Goal: Task Accomplishment & Management: Manage account settings

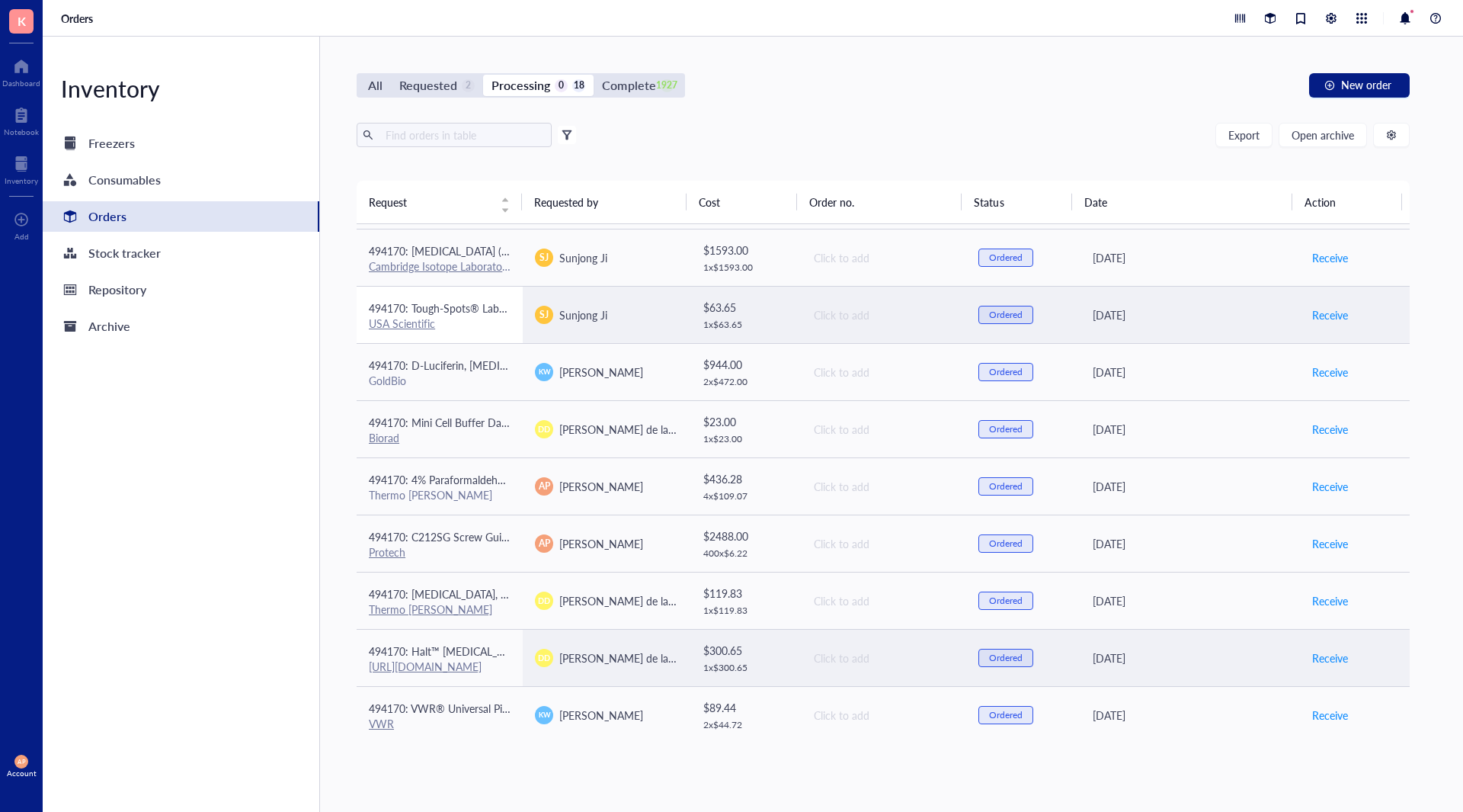
scroll to position [208, 0]
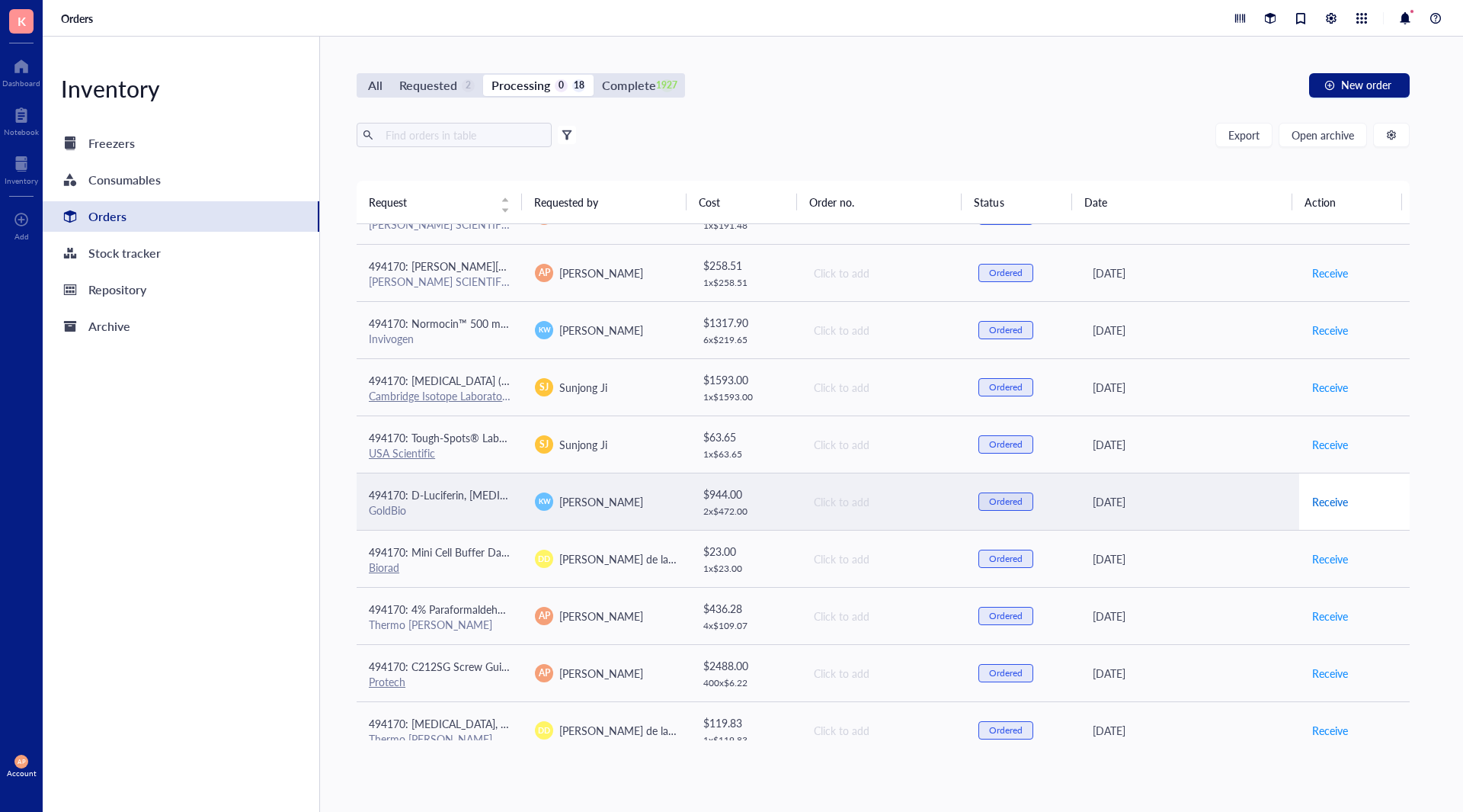
click at [1316, 502] on span "Receive" at bounding box center [1330, 502] width 36 height 17
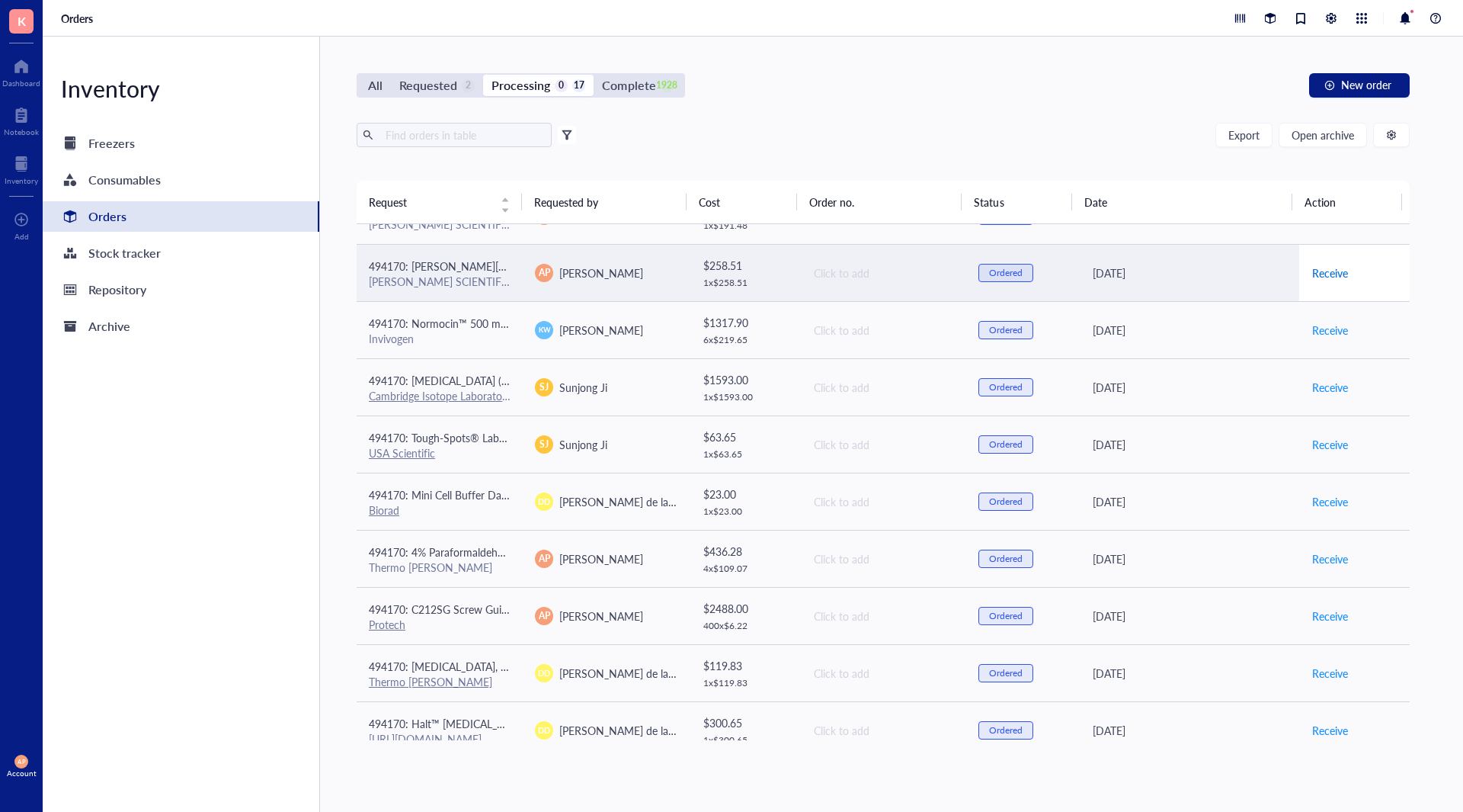
click at [1322, 273] on span "Receive" at bounding box center [1330, 273] width 36 height 17
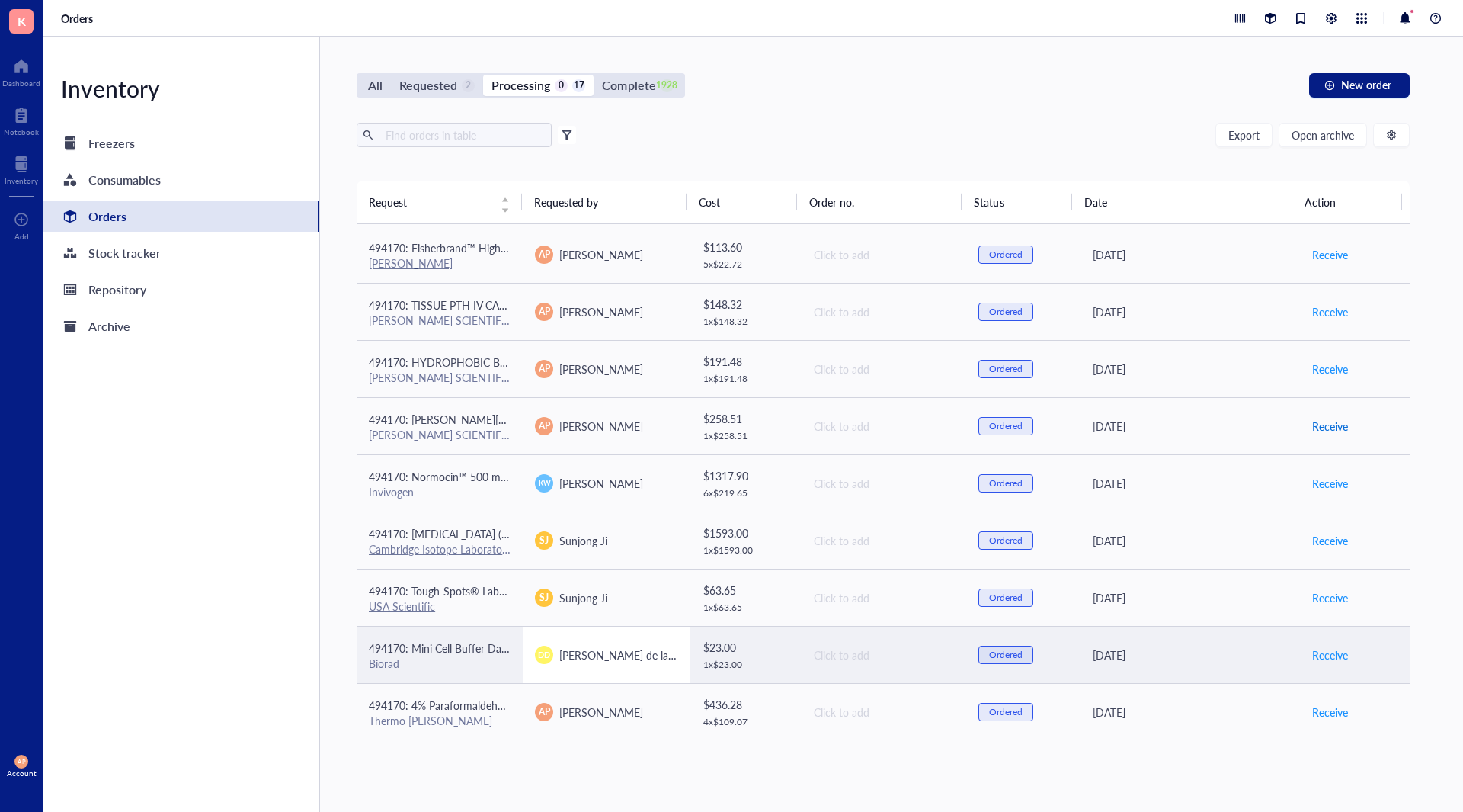
scroll to position [0, 0]
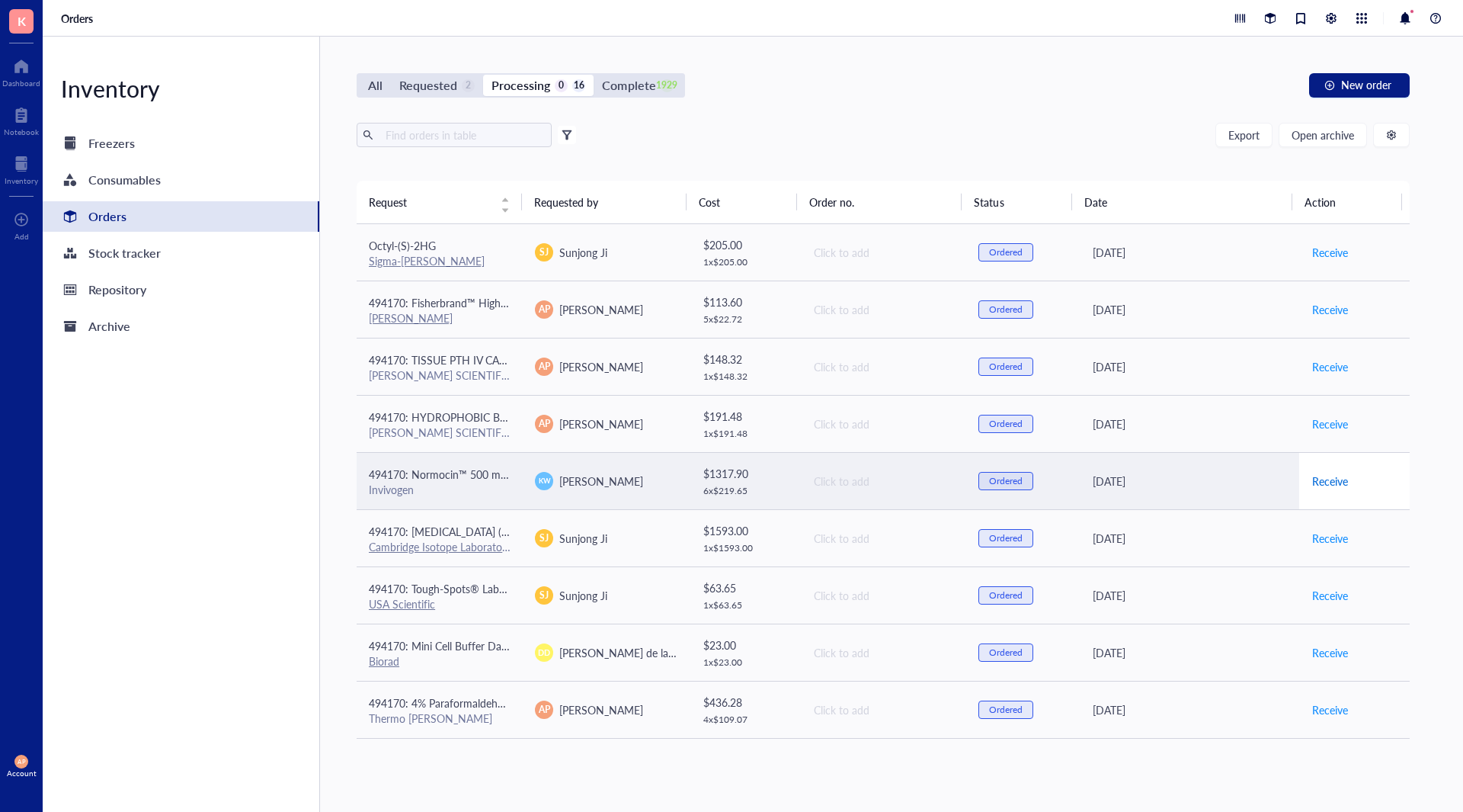
click at [1316, 482] on span "Receive" at bounding box center [1330, 481] width 36 height 17
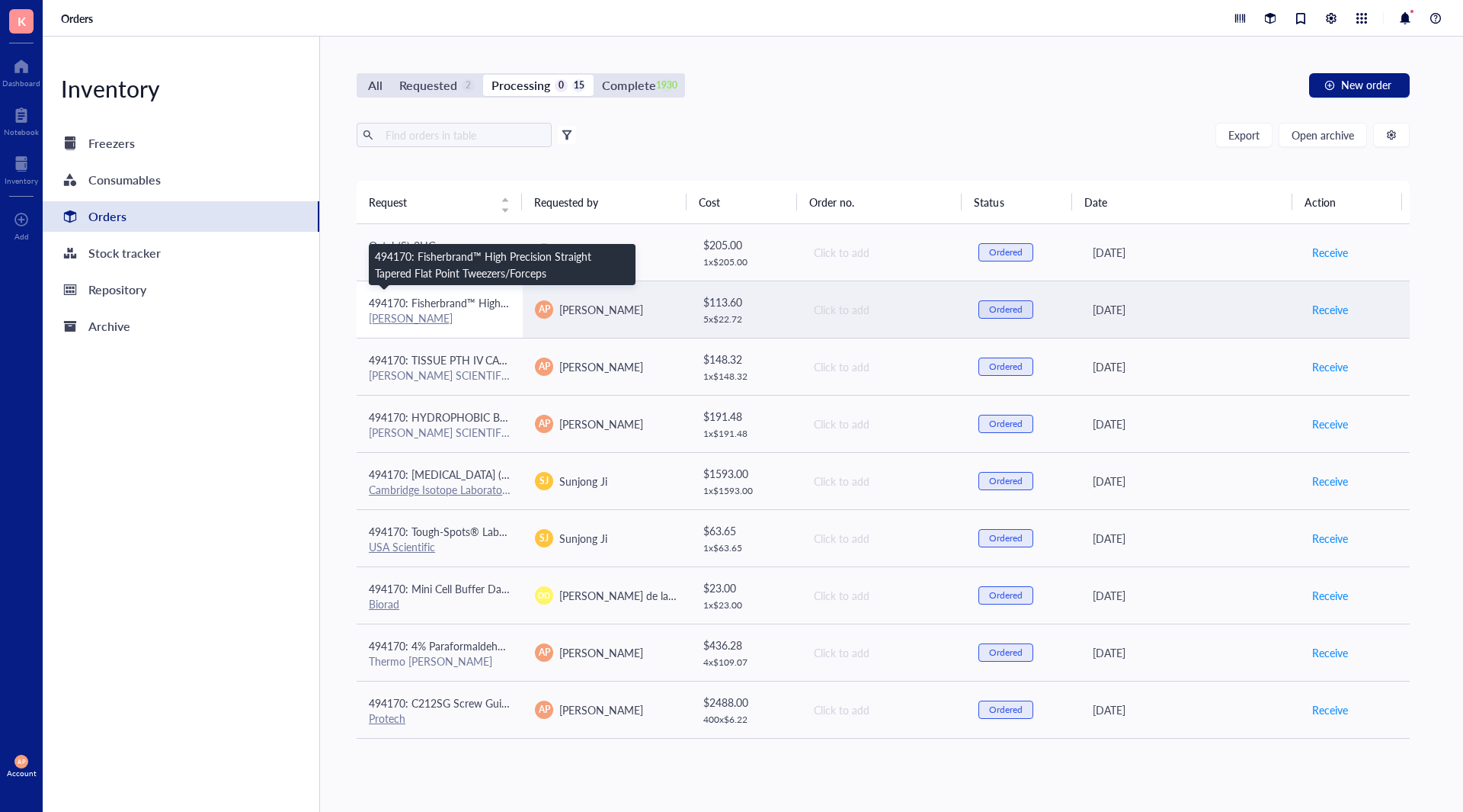
click at [439, 306] on span "494170: Fisherbrand™ High Precision Straight Tapered Flat Point Tweezers/Forceps" at bounding box center [564, 303] width 391 height 15
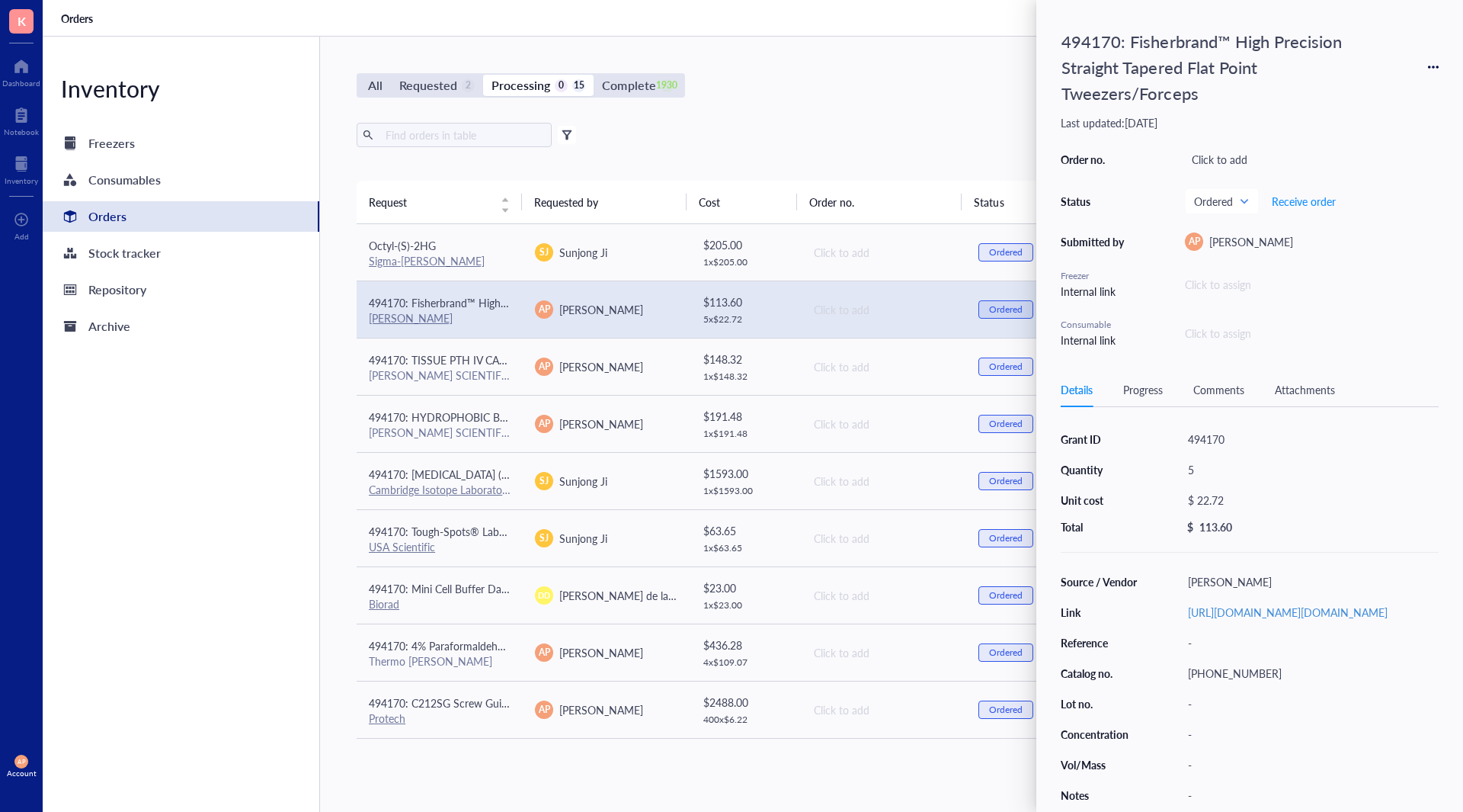
click at [260, 522] on div "Inventory Freezers Consumables Orders Stock tracker Repository Archive" at bounding box center [181, 424] width 277 height 775
